Goal: Information Seeking & Learning: Learn about a topic

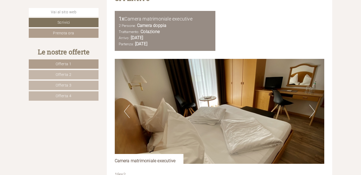
scroll to position [1545, 0]
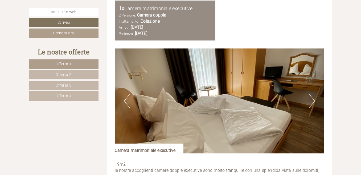
click at [310, 101] on button "Next" at bounding box center [313, 100] width 6 height 13
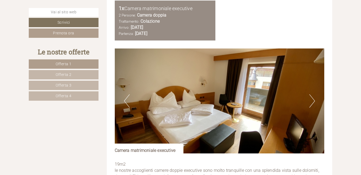
click at [310, 100] on button "Next" at bounding box center [313, 100] width 6 height 13
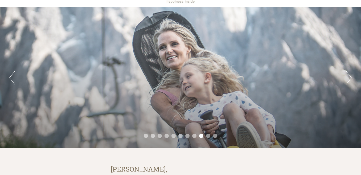
scroll to position [27, 0]
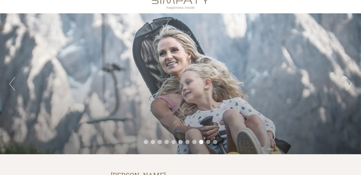
click at [351, 84] on button "Next" at bounding box center [349, 83] width 6 height 13
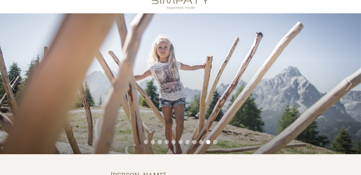
click at [351, 83] on button "Next" at bounding box center [349, 83] width 6 height 13
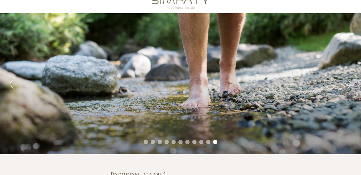
click at [351, 83] on button "Next" at bounding box center [349, 83] width 6 height 13
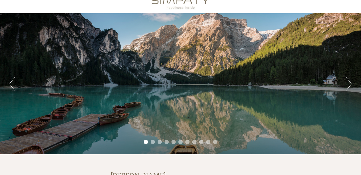
click at [351, 83] on button "Next" at bounding box center [349, 83] width 6 height 13
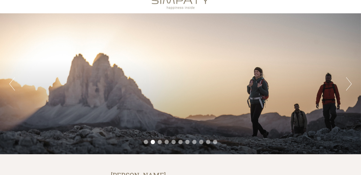
click at [351, 83] on button "Next" at bounding box center [349, 83] width 6 height 13
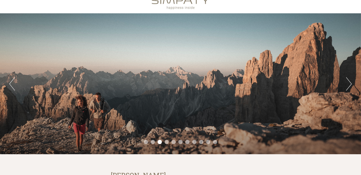
click at [351, 83] on button "Next" at bounding box center [349, 83] width 6 height 13
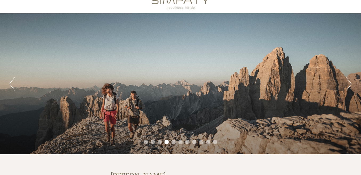
click at [351, 83] on button "Next" at bounding box center [349, 83] width 6 height 13
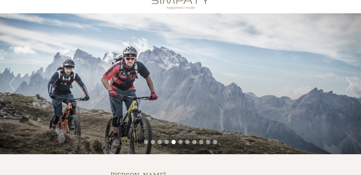
click at [351, 83] on button "Next" at bounding box center [349, 83] width 6 height 13
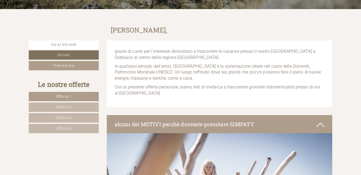
scroll to position [186, 0]
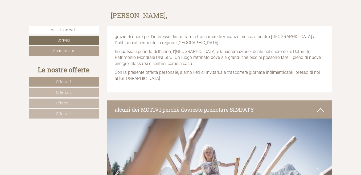
click at [74, 83] on link "Offerta 1" at bounding box center [64, 81] width 70 height 9
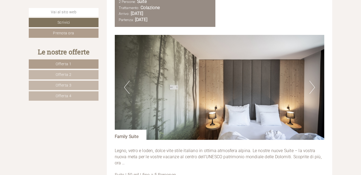
scroll to position [632, 0]
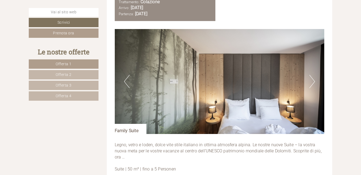
click at [310, 82] on button "Next" at bounding box center [313, 81] width 6 height 13
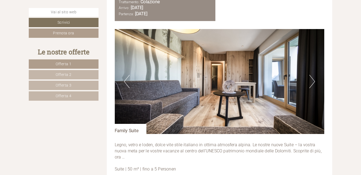
click at [310, 82] on button "Next" at bounding box center [313, 81] width 6 height 13
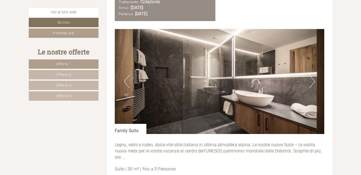
click at [310, 82] on button "Next" at bounding box center [313, 81] width 6 height 13
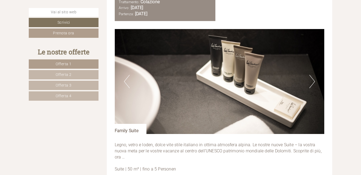
click at [310, 82] on button "Next" at bounding box center [313, 81] width 6 height 13
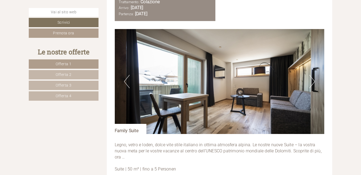
click at [310, 82] on button "Next" at bounding box center [313, 81] width 6 height 13
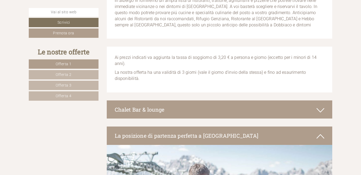
scroll to position [1431, 0]
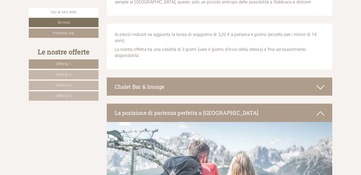
click at [87, 77] on link "Offerta 2" at bounding box center [64, 74] width 70 height 9
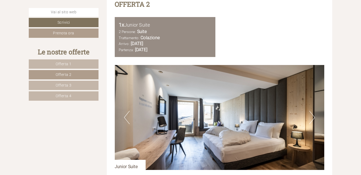
scroll to position [605, 0]
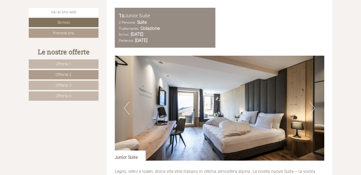
click at [315, 109] on img at bounding box center [220, 108] width 210 height 105
click at [313, 108] on button "Next" at bounding box center [313, 107] width 6 height 13
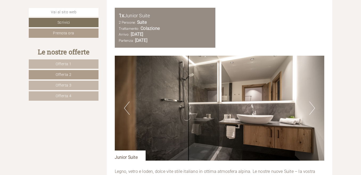
click at [313, 108] on button "Next" at bounding box center [313, 107] width 6 height 13
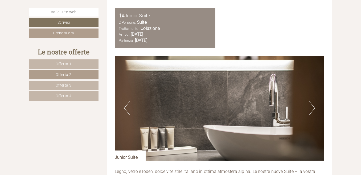
click at [314, 108] on button "Next" at bounding box center [313, 107] width 6 height 13
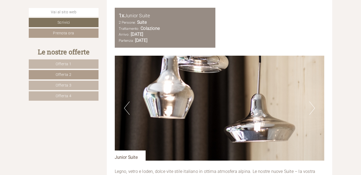
click at [314, 108] on button "Next" at bounding box center [313, 107] width 6 height 13
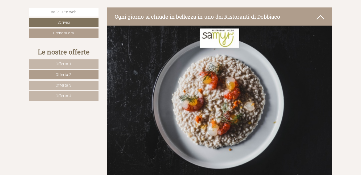
scroll to position [1218, 0]
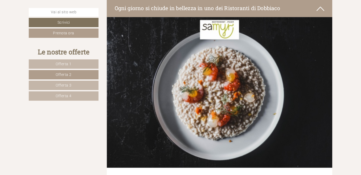
click at [51, 84] on link "Offerta 3" at bounding box center [64, 85] width 70 height 9
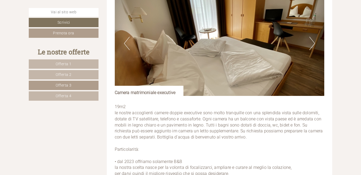
scroll to position [685, 0]
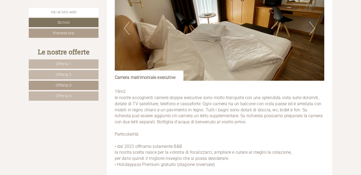
click at [313, 24] on button "Next" at bounding box center [313, 28] width 6 height 13
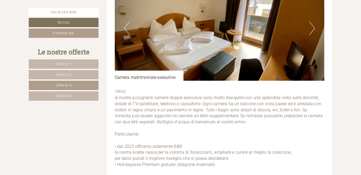
click at [314, 25] on button "Next" at bounding box center [313, 28] width 6 height 13
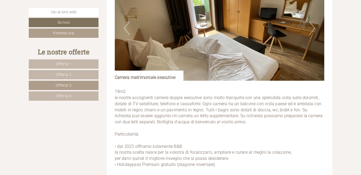
click at [314, 25] on button "Next" at bounding box center [313, 28] width 6 height 13
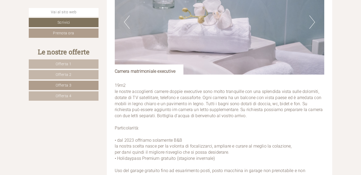
scroll to position [605, 0]
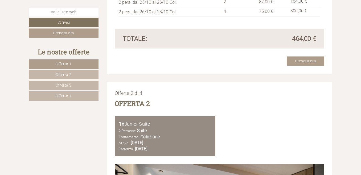
scroll to position [826, 0]
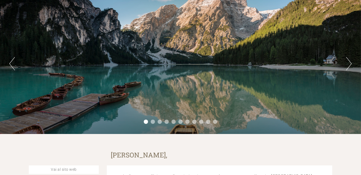
scroll to position [53, 0]
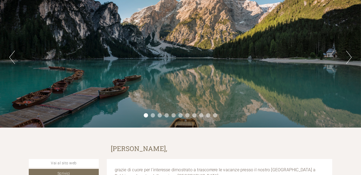
click at [346, 57] on div "Previous Next 1 2 3 4 5 6 7 8 9 10 11" at bounding box center [180, 57] width 361 height 141
click at [349, 56] on button "Next" at bounding box center [349, 57] width 6 height 13
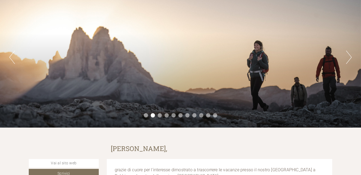
click at [349, 56] on button "Next" at bounding box center [349, 57] width 6 height 13
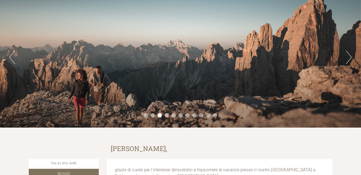
click at [349, 56] on button "Next" at bounding box center [349, 57] width 6 height 13
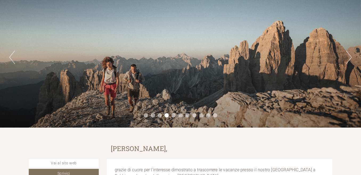
click at [349, 56] on button "Next" at bounding box center [349, 57] width 6 height 13
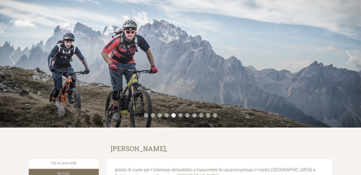
click at [349, 56] on button "Next" at bounding box center [349, 57] width 6 height 13
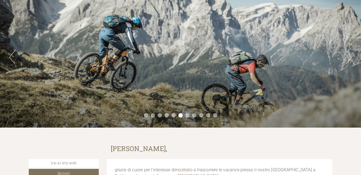
click at [349, 56] on button "Next" at bounding box center [349, 57] width 6 height 13
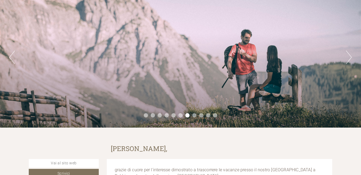
click at [349, 56] on button "Next" at bounding box center [349, 57] width 6 height 13
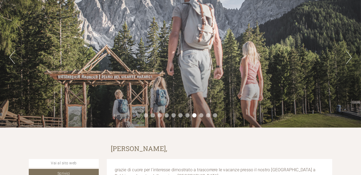
click at [349, 56] on button "Next" at bounding box center [349, 57] width 6 height 13
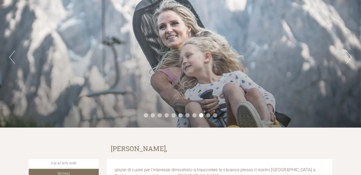
click at [349, 56] on button "Next" at bounding box center [349, 57] width 6 height 13
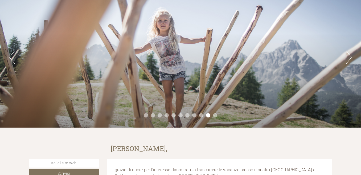
click at [349, 56] on button "Next" at bounding box center [349, 57] width 6 height 13
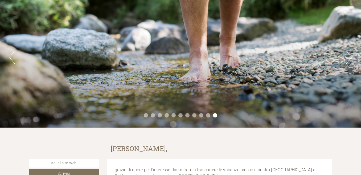
click at [349, 56] on button "Next" at bounding box center [349, 57] width 6 height 13
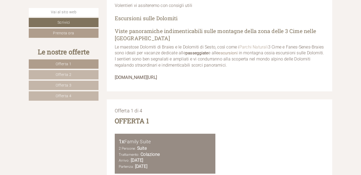
scroll to position [479, 0]
click at [157, 77] on strong "[DOMAIN_NAME][URL]" at bounding box center [136, 77] width 43 height 5
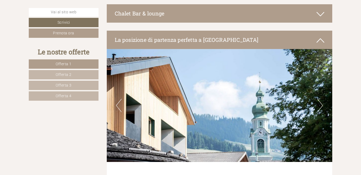
scroll to position [2397, 0]
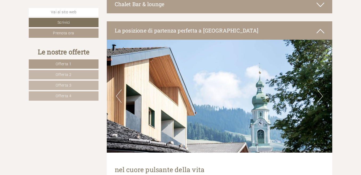
click at [319, 96] on button "Next" at bounding box center [321, 96] width 6 height 13
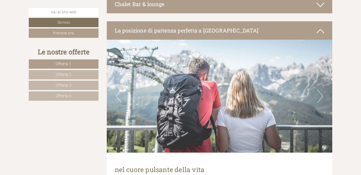
click at [319, 96] on button "Next" at bounding box center [321, 96] width 6 height 13
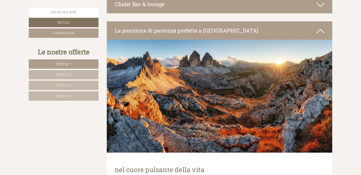
click at [319, 95] on button "Next" at bounding box center [321, 96] width 6 height 13
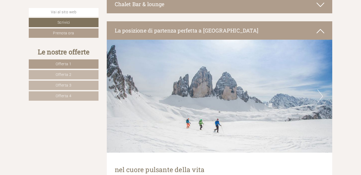
click at [319, 95] on button "Next" at bounding box center [321, 96] width 6 height 13
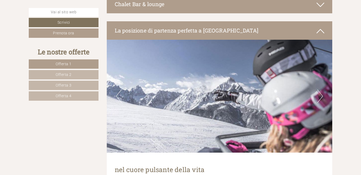
click at [319, 95] on button "Next" at bounding box center [321, 96] width 6 height 13
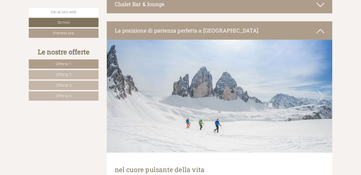
click at [319, 98] on button "Next" at bounding box center [321, 96] width 6 height 13
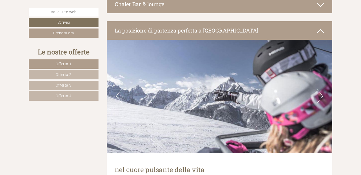
click at [319, 98] on button "Next" at bounding box center [321, 96] width 6 height 13
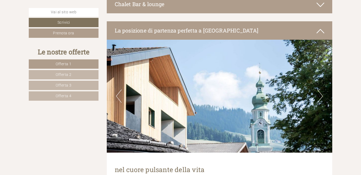
click at [319, 98] on button "Next" at bounding box center [321, 96] width 6 height 13
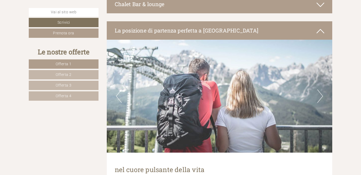
click at [319, 98] on button "Next" at bounding box center [321, 96] width 6 height 13
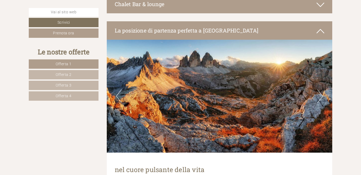
click at [319, 98] on button "Next" at bounding box center [321, 96] width 6 height 13
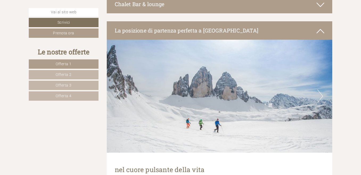
click at [318, 98] on button "Next" at bounding box center [321, 96] width 6 height 13
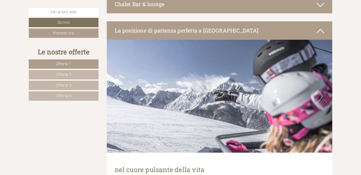
click at [318, 98] on button "Next" at bounding box center [321, 96] width 6 height 13
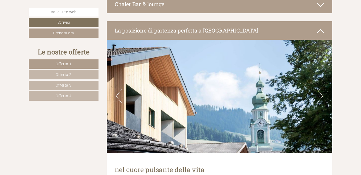
click at [318, 98] on button "Next" at bounding box center [321, 96] width 6 height 13
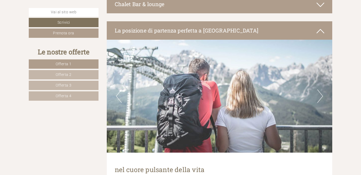
click at [318, 98] on button "Next" at bounding box center [321, 96] width 6 height 13
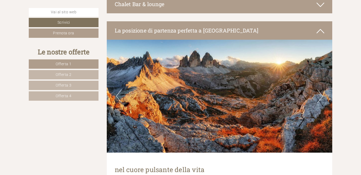
click at [318, 98] on button "Next" at bounding box center [321, 96] width 6 height 13
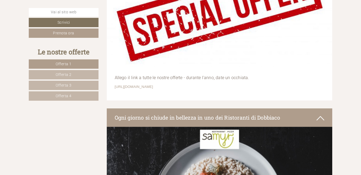
scroll to position [1998, 0]
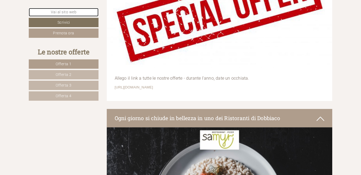
click at [63, 11] on link "Vai al sito web" at bounding box center [64, 12] width 70 height 9
